Goal: Feedback & Contribution: Submit feedback/report problem

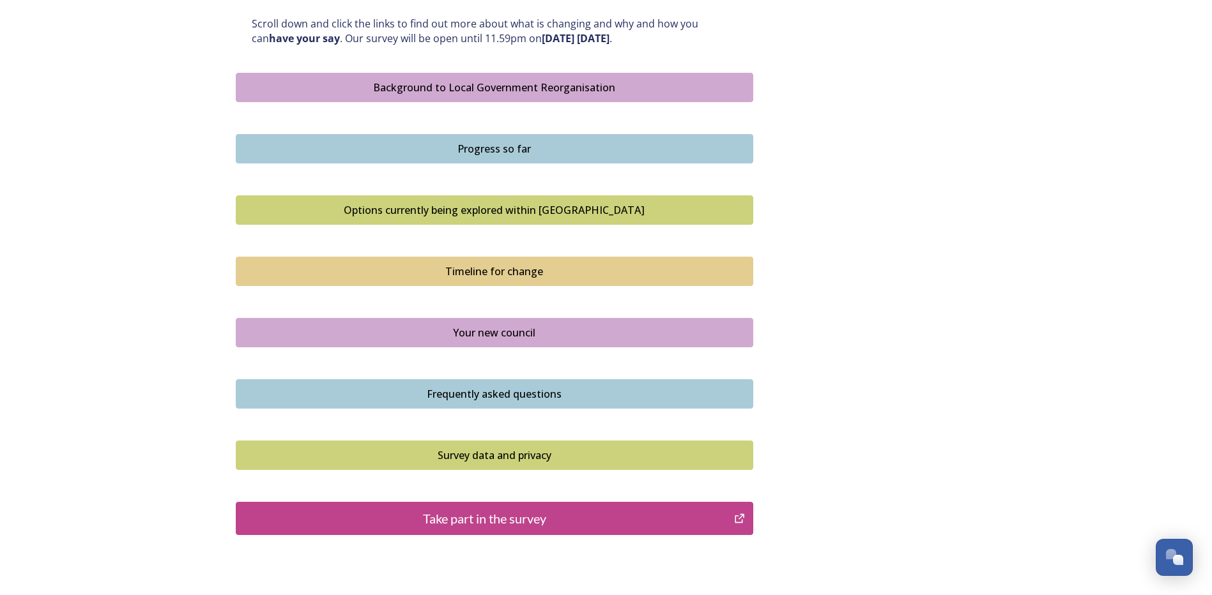
scroll to position [767, 0]
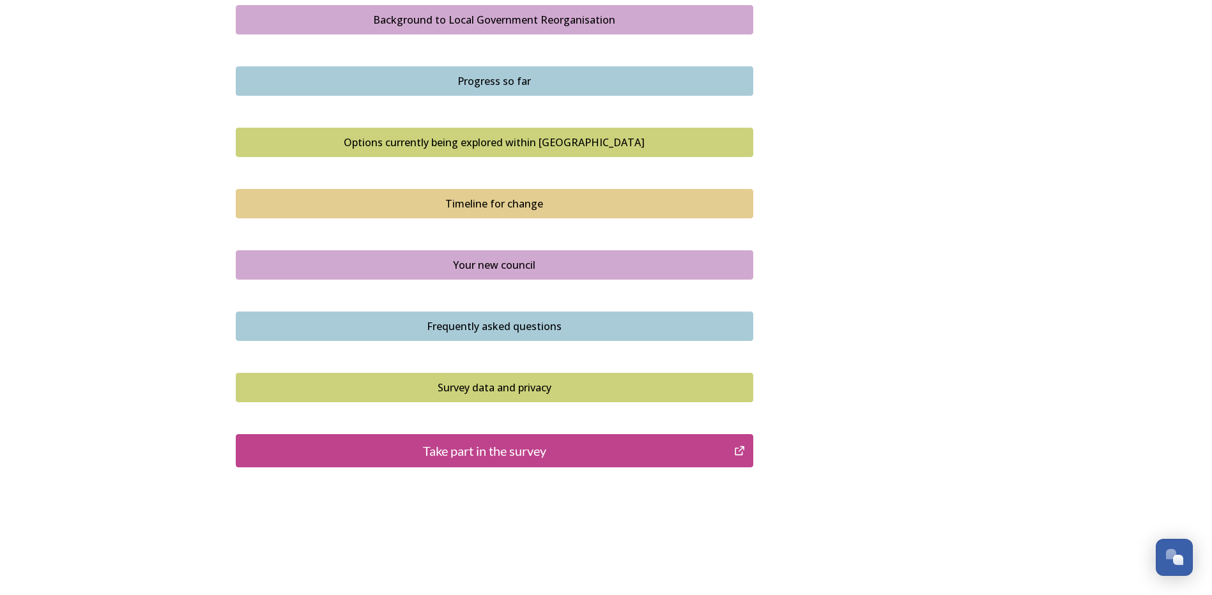
click at [284, 445] on div "Take part in the survey" at bounding box center [485, 450] width 485 height 19
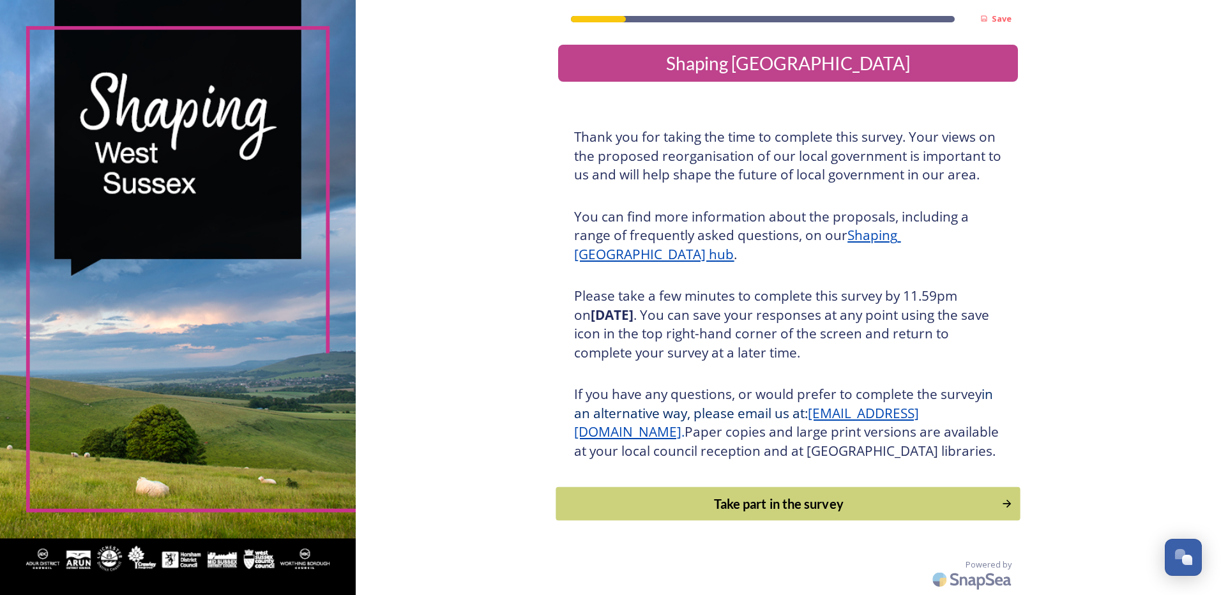
click at [721, 514] on div "Take part in the survey" at bounding box center [779, 503] width 432 height 19
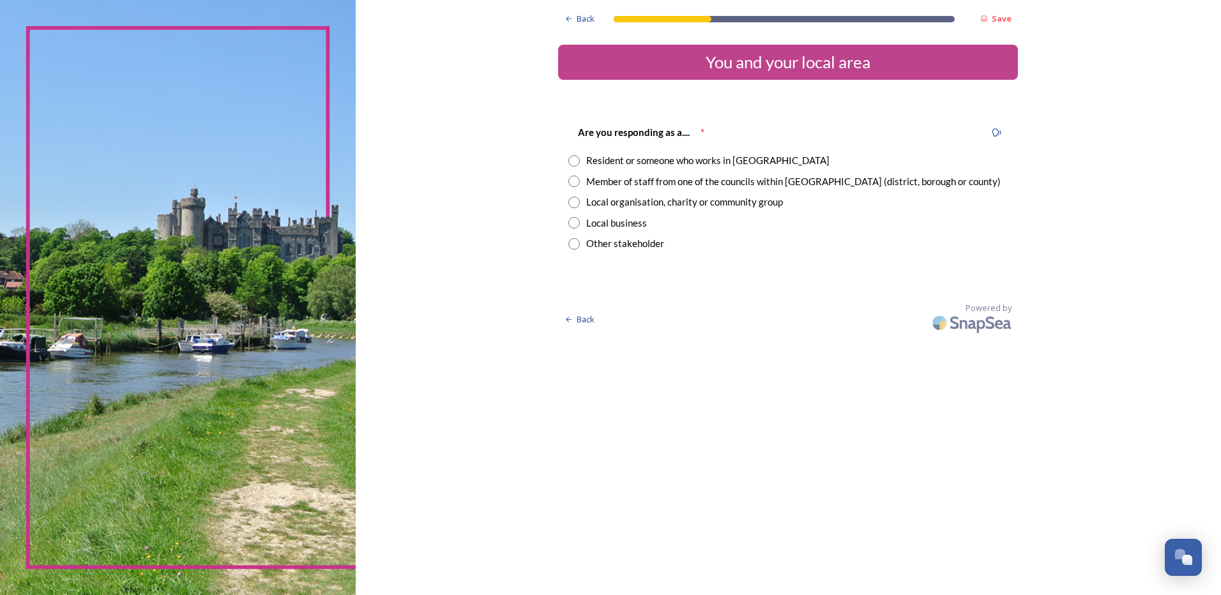
click at [668, 156] on div "Resident or someone who works in West Sussex" at bounding box center [707, 160] width 243 height 15
radio input "true"
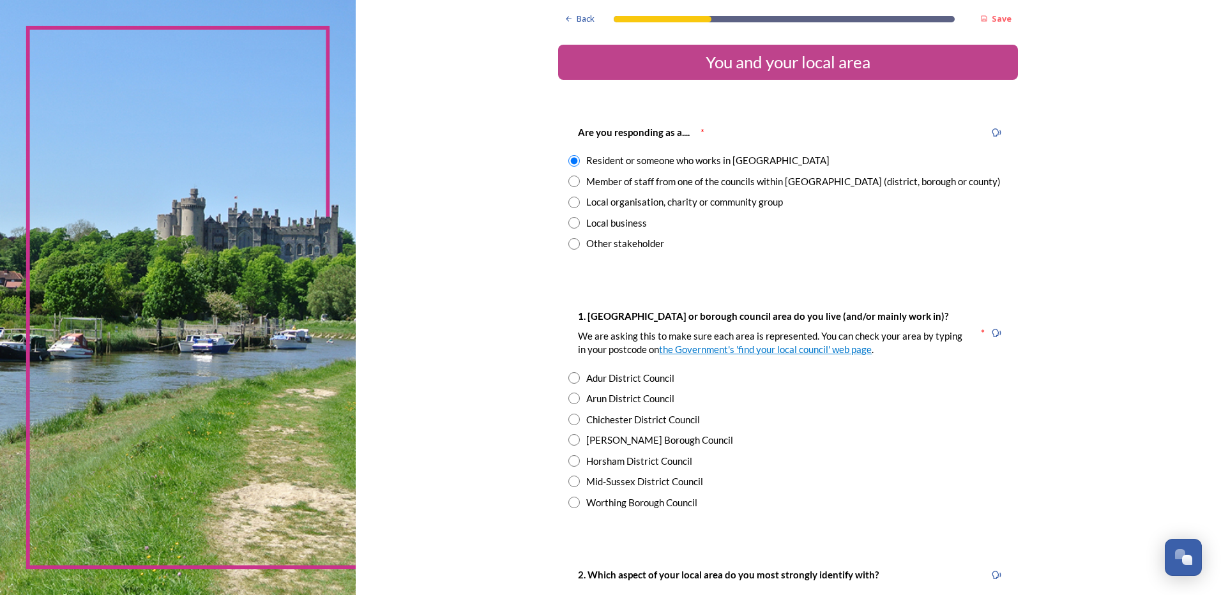
click at [622, 399] on div "Arun District Council" at bounding box center [630, 399] width 88 height 15
radio input "true"
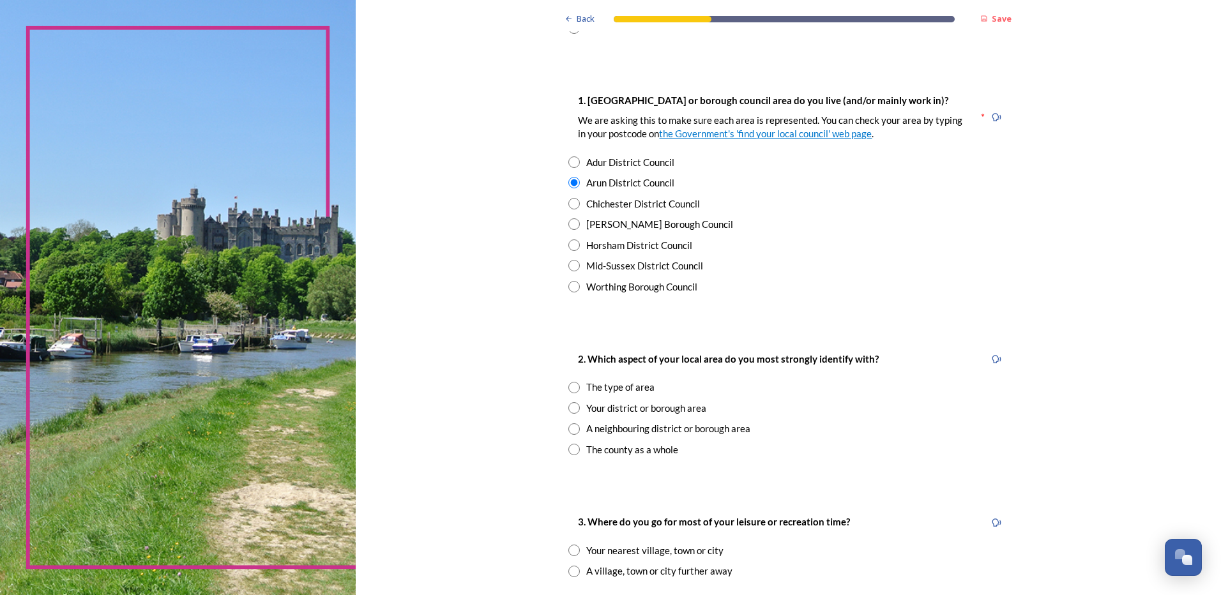
scroll to position [256, 0]
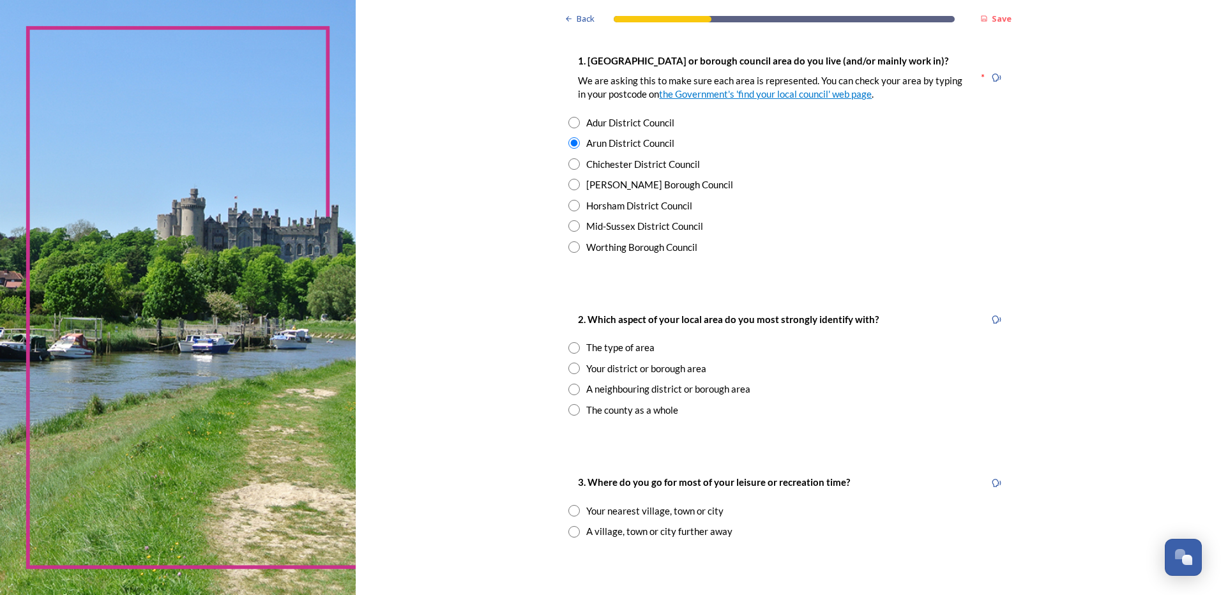
click at [604, 409] on div "The county as a whole" at bounding box center [632, 410] width 92 height 15
radio input "true"
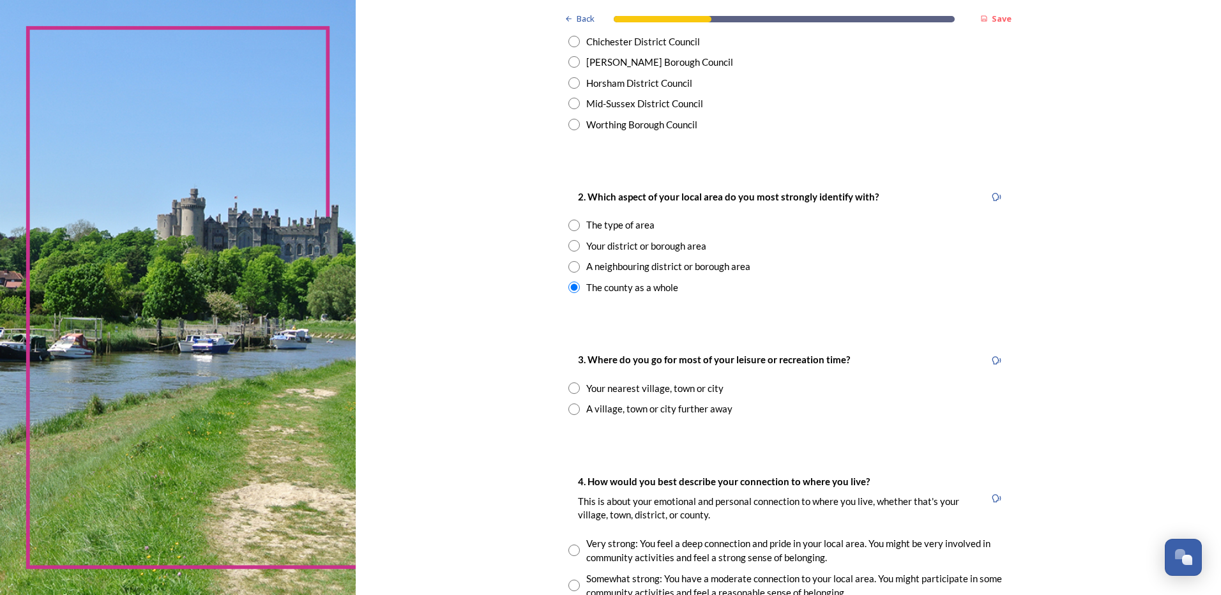
scroll to position [383, 0]
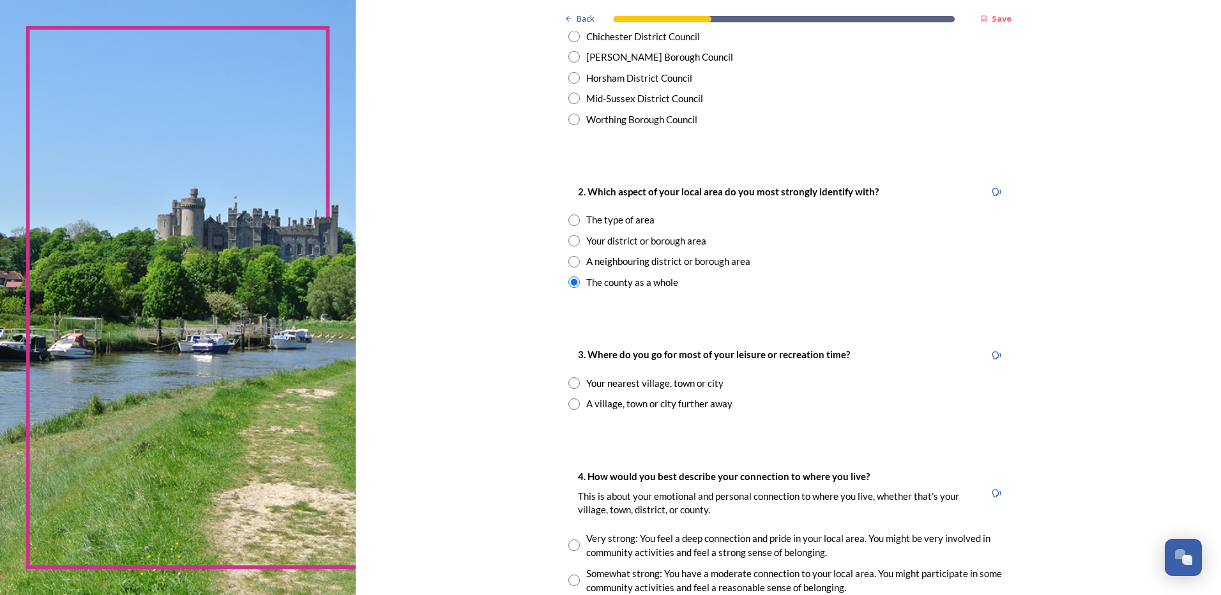
click at [668, 386] on div "Your nearest village, town or city" at bounding box center [654, 383] width 137 height 15
radio input "true"
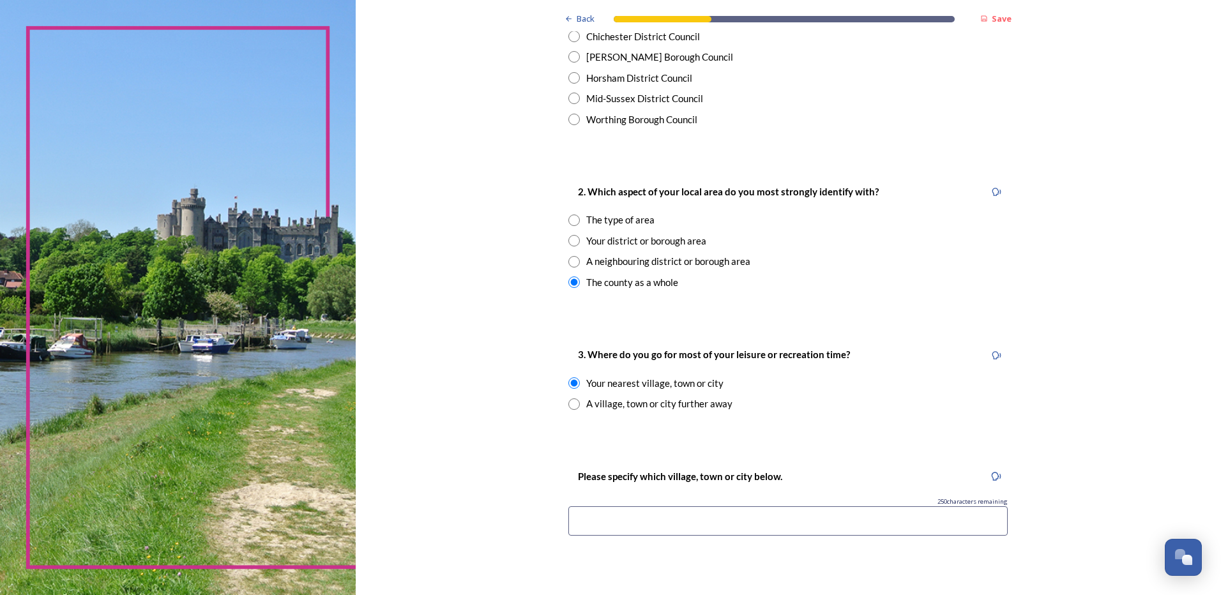
click at [625, 527] on input at bounding box center [788, 521] width 439 height 29
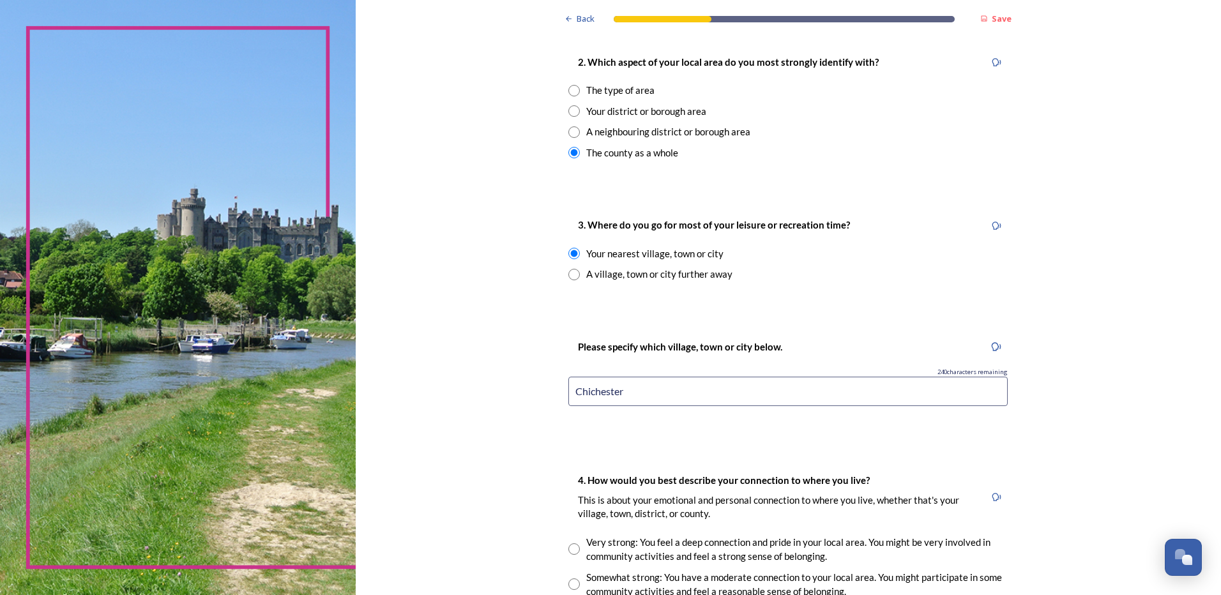
scroll to position [575, 0]
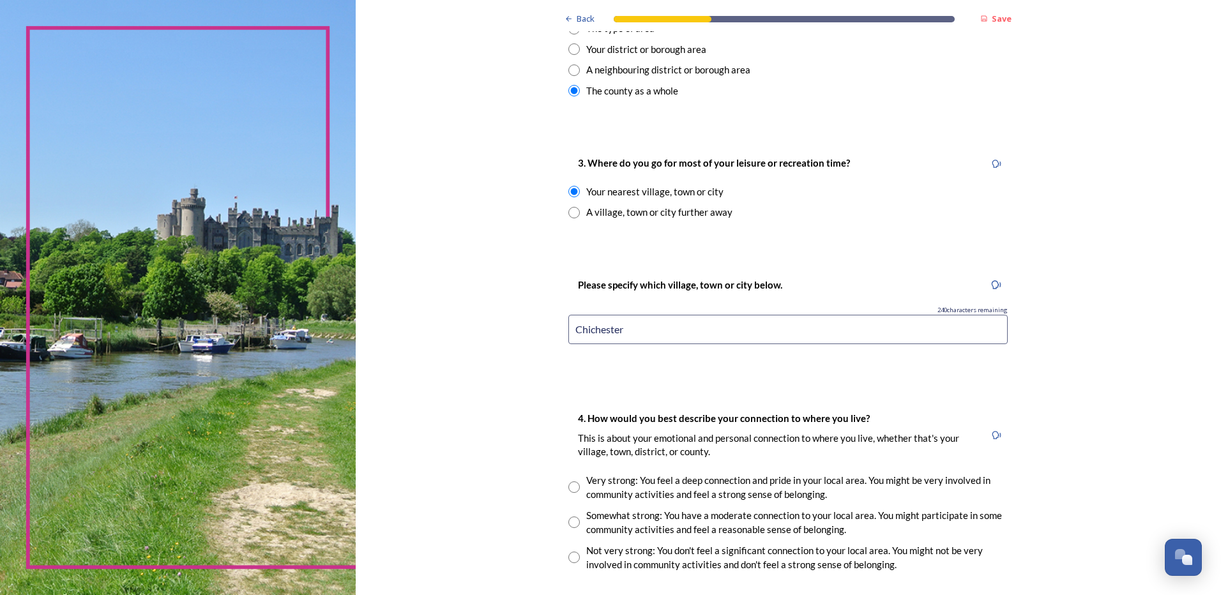
type input "Chichester"
click at [608, 484] on div "Very strong: You feel a deep connection and pride in your local area. You might…" at bounding box center [797, 487] width 422 height 29
radio input "true"
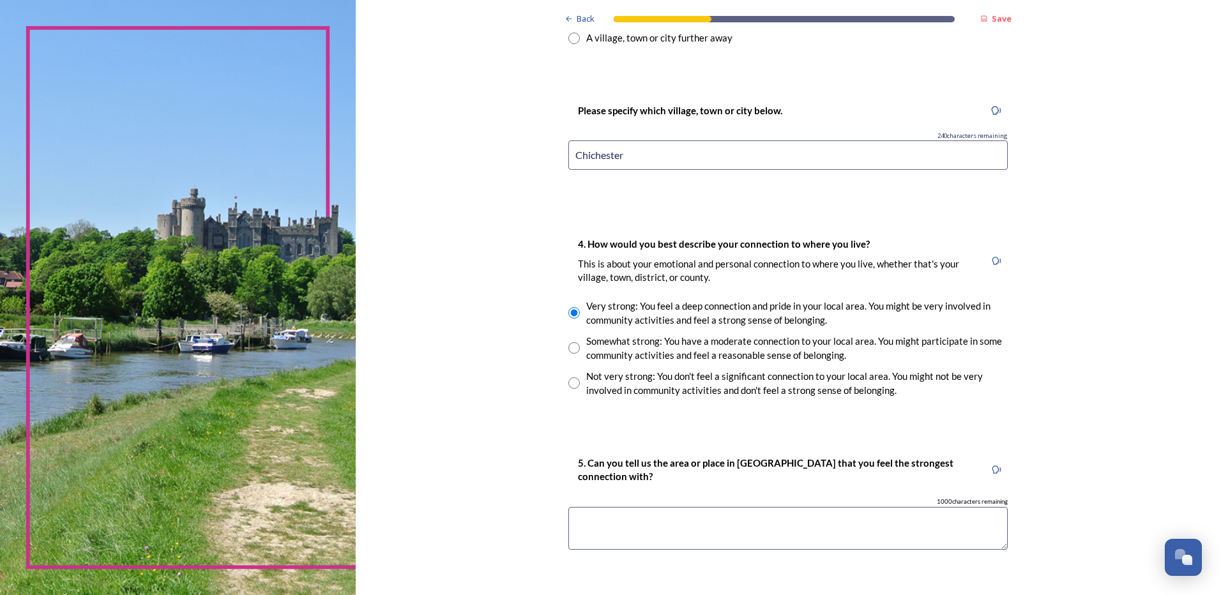
scroll to position [767, 0]
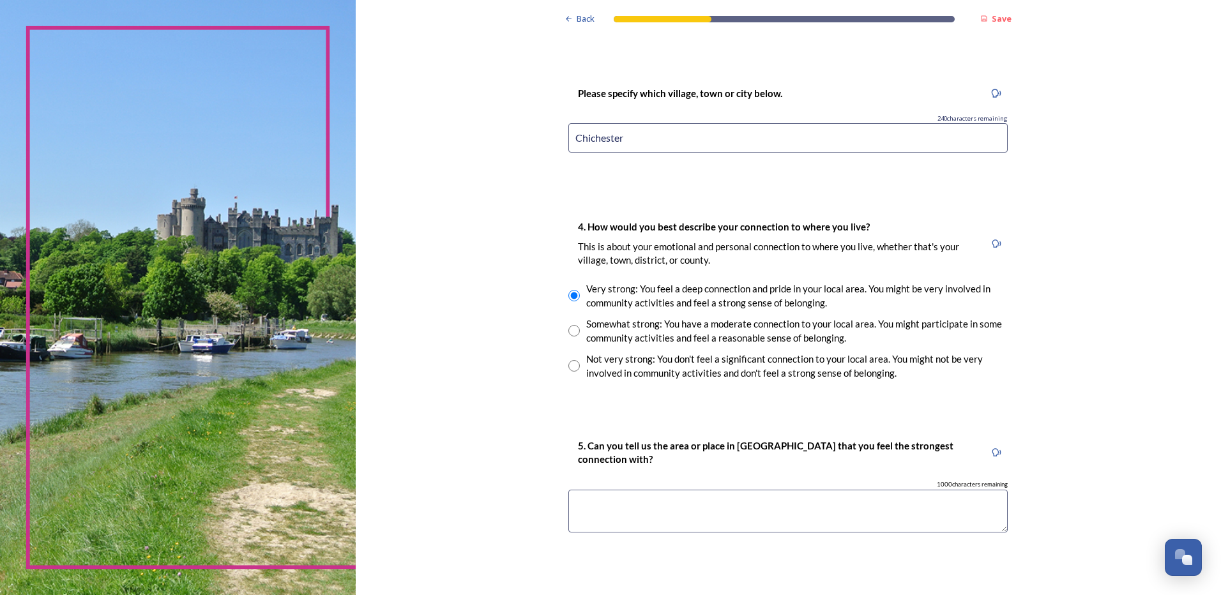
click at [688, 500] on textarea at bounding box center [788, 511] width 439 height 43
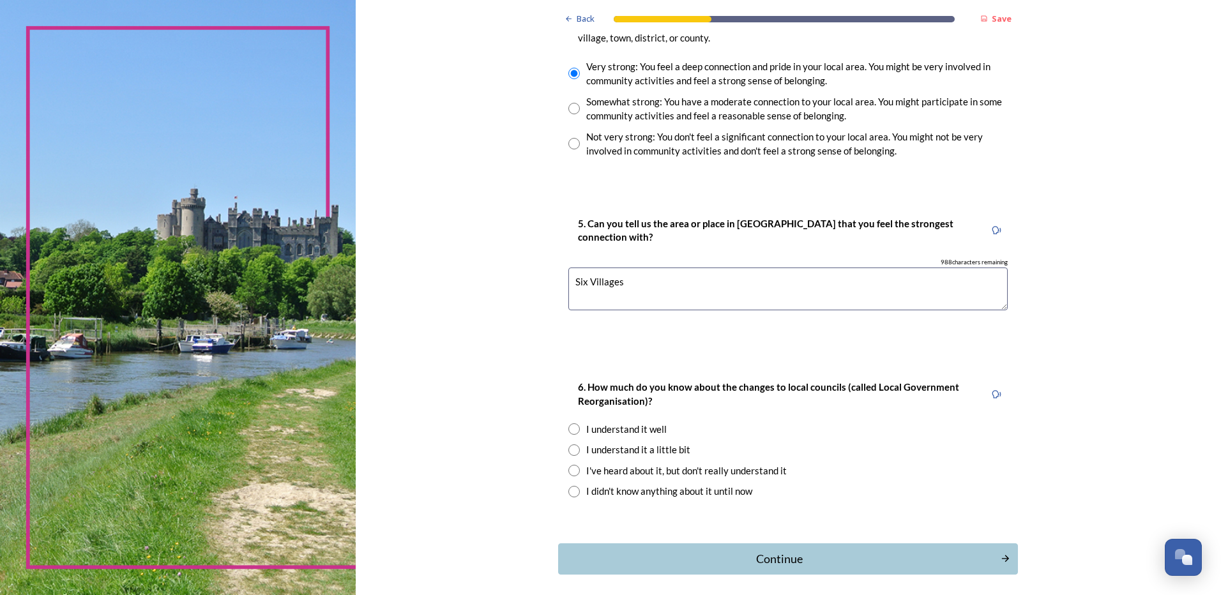
scroll to position [1022, 0]
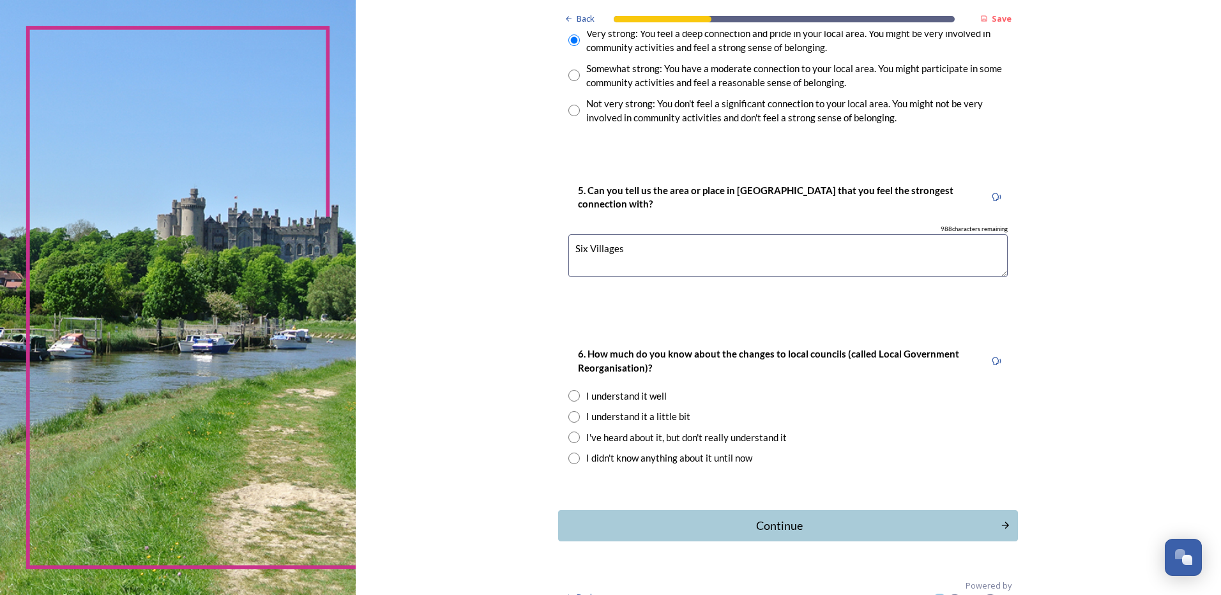
type textarea "Six Villages"
click at [701, 439] on div "I've heard about it, but don't really understand it" at bounding box center [686, 438] width 201 height 15
radio input "true"
click at [695, 522] on div "Continue" at bounding box center [779, 525] width 432 height 17
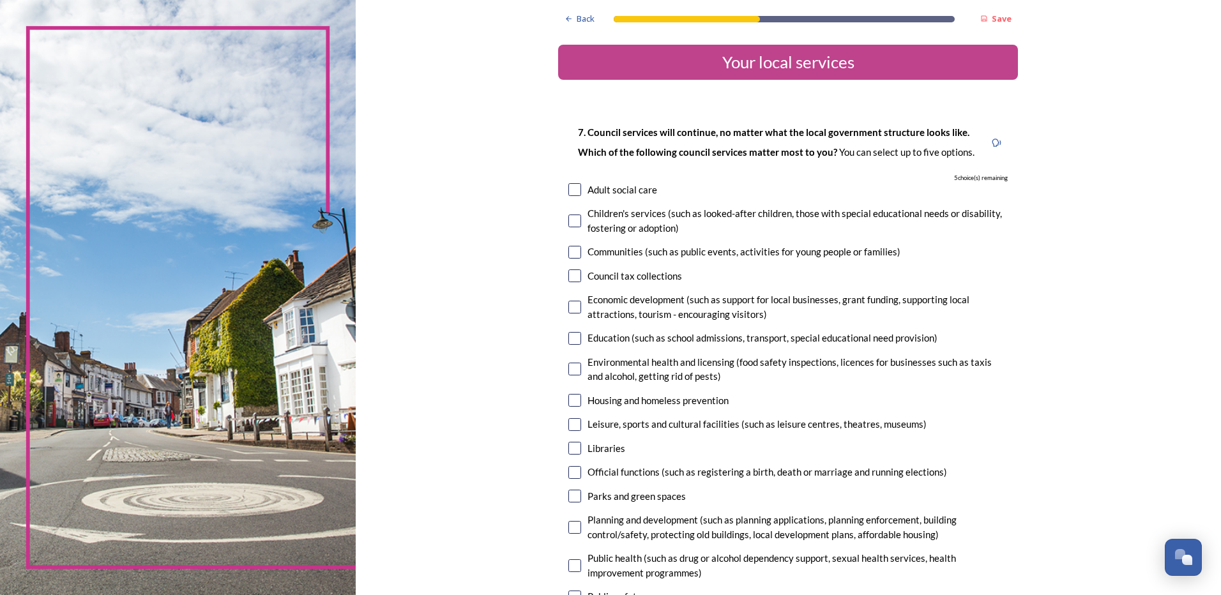
click at [569, 217] on input "checkbox" at bounding box center [575, 221] width 13 height 13
checkbox input "true"
click at [572, 275] on input "checkbox" at bounding box center [575, 276] width 13 height 13
checkbox input "true"
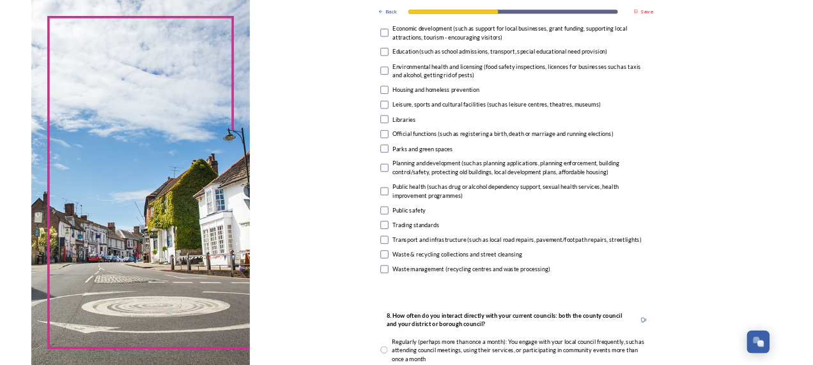
scroll to position [256, 0]
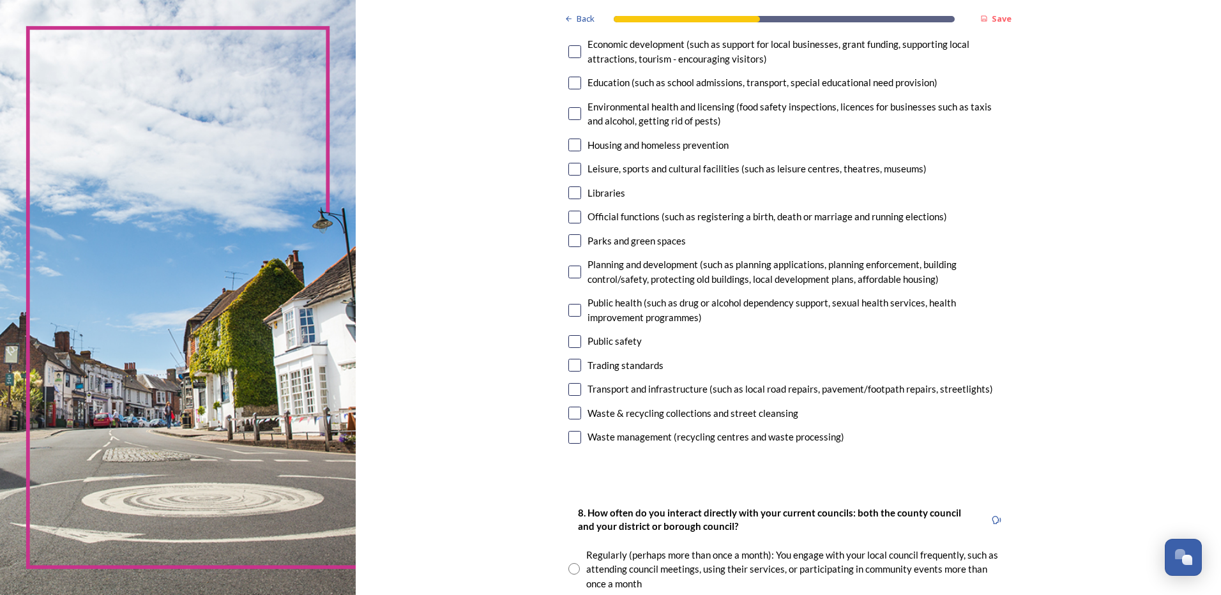
click at [569, 388] on input "checkbox" at bounding box center [575, 389] width 13 height 13
checkbox input "true"
click at [569, 410] on input "checkbox" at bounding box center [575, 413] width 13 height 13
checkbox input "true"
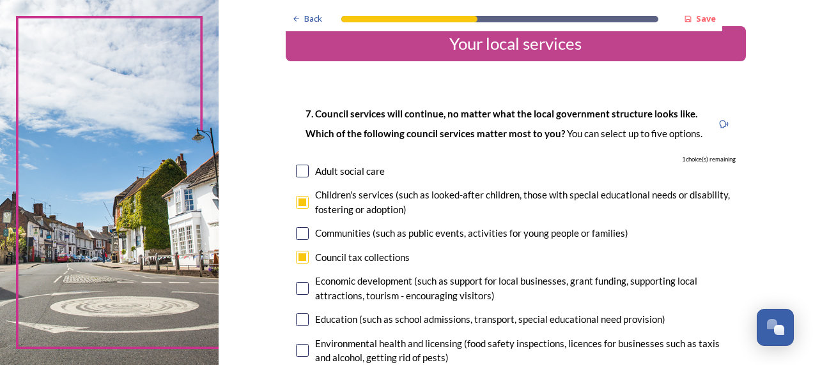
scroll to position [0, 0]
